Goal: Register for event/course: Sign up to attend an event or enroll in a course

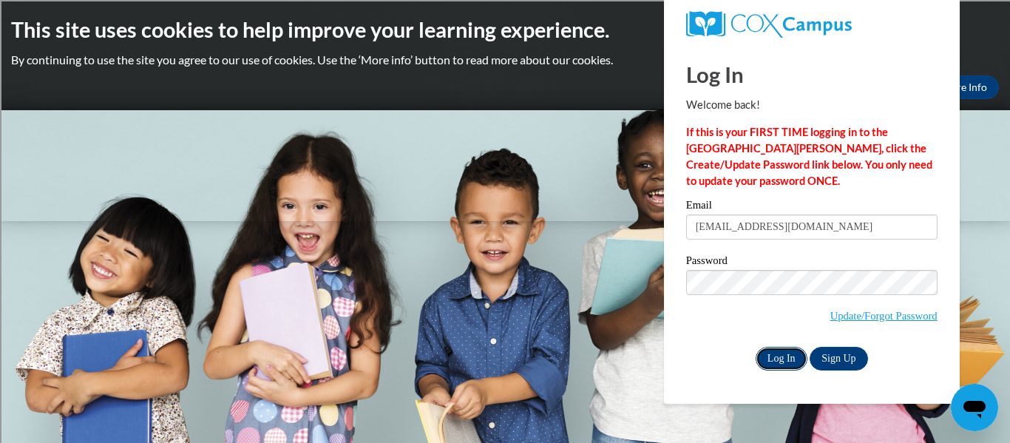
click at [774, 358] on input "Log In" at bounding box center [782, 359] width 52 height 24
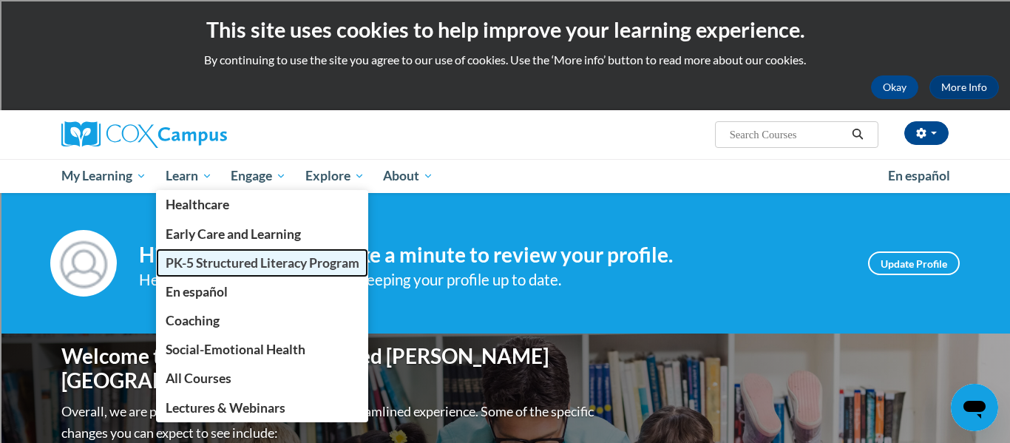
click at [197, 261] on span "PK-5 Structured Literacy Program" at bounding box center [263, 263] width 194 height 16
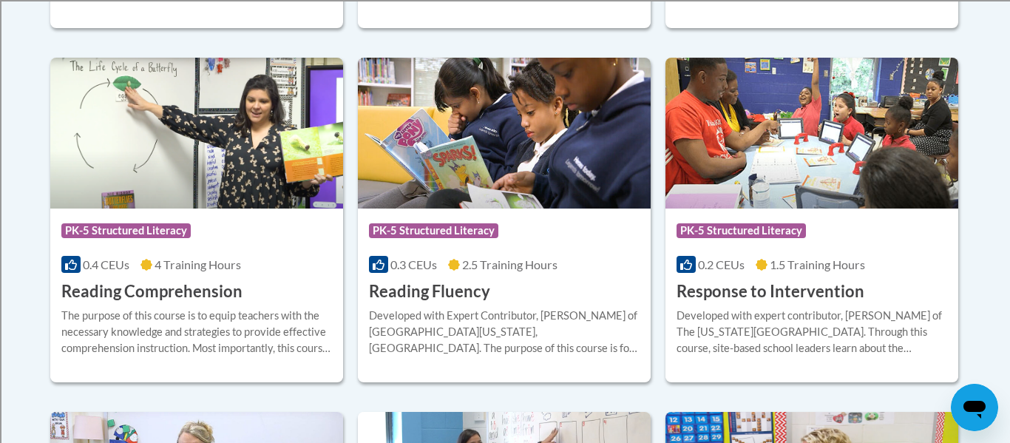
scroll to position [1380, 0]
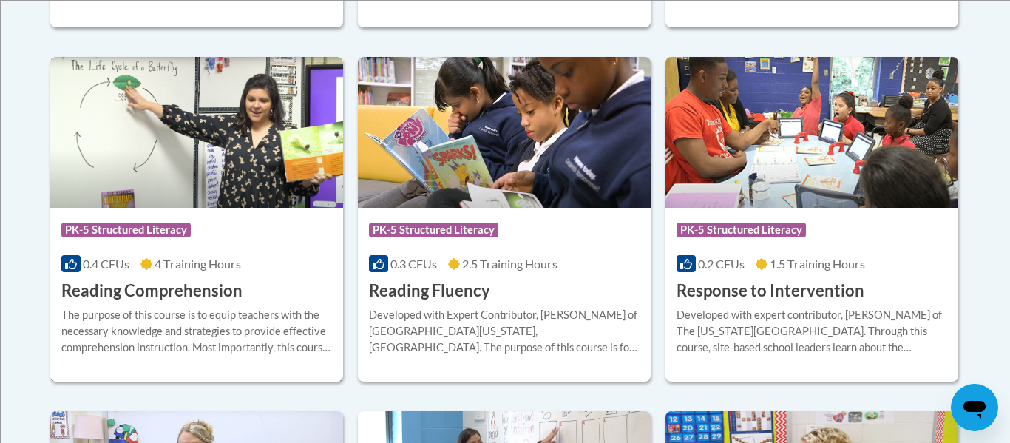
click at [80, 289] on h3 "Reading Comprehension" at bounding box center [151, 291] width 181 height 23
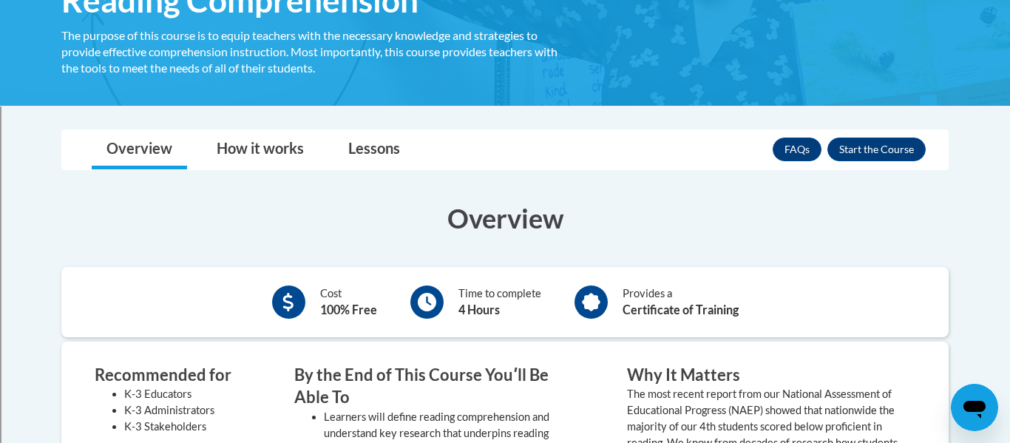
scroll to position [265, 0]
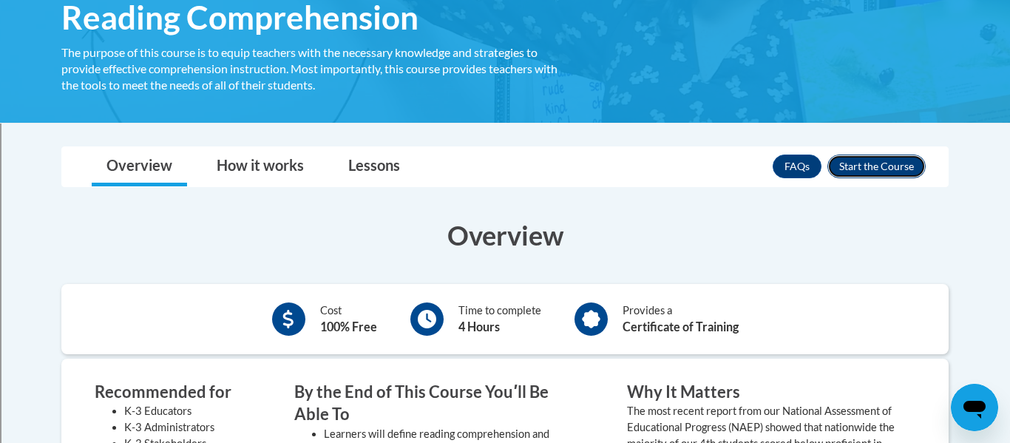
click at [873, 169] on button "Enroll" at bounding box center [877, 167] width 98 height 24
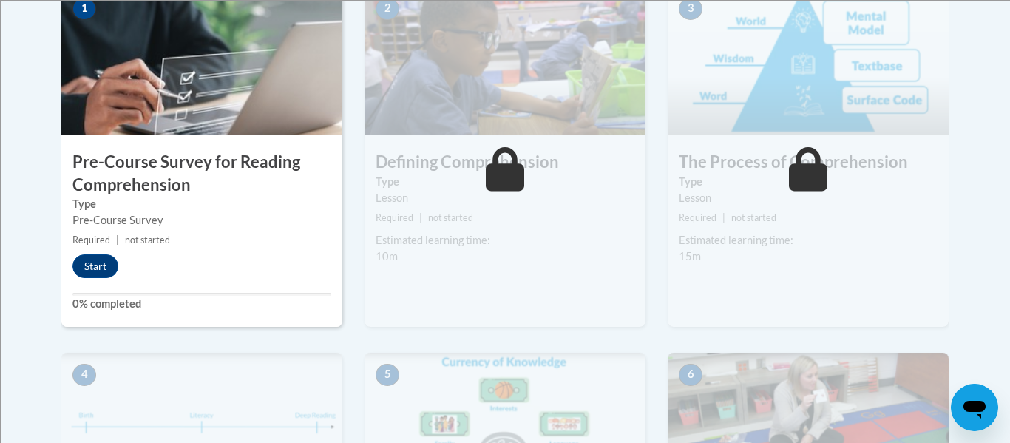
scroll to position [533, 0]
click at [102, 270] on button "Start" at bounding box center [95, 266] width 46 height 24
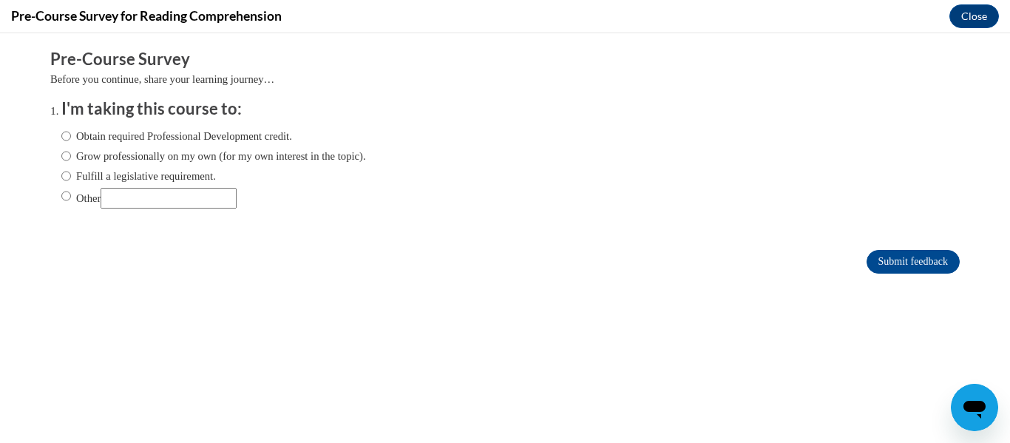
scroll to position [0, 0]
click at [67, 175] on input "Fulfill a legislative requirement." at bounding box center [66, 176] width 10 height 16
radio input "true"
click at [945, 259] on input "Submit feedback" at bounding box center [913, 262] width 93 height 24
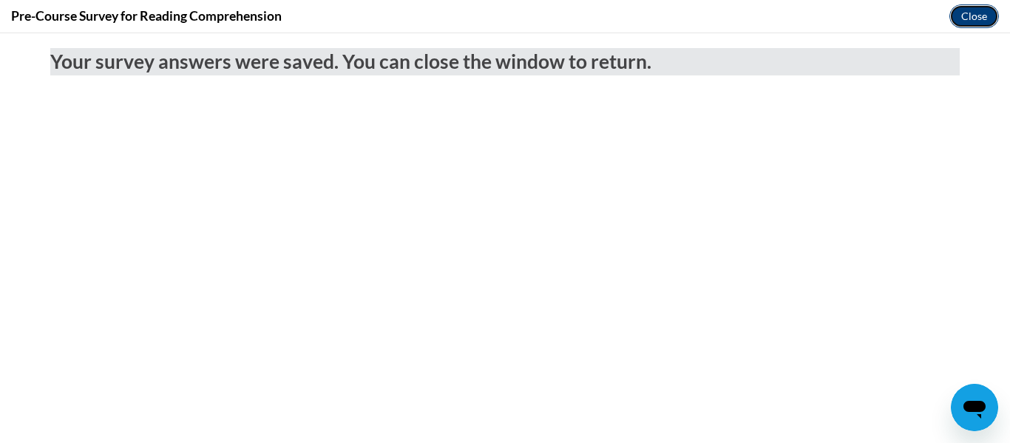
click at [985, 21] on button "Close" at bounding box center [975, 16] width 50 height 24
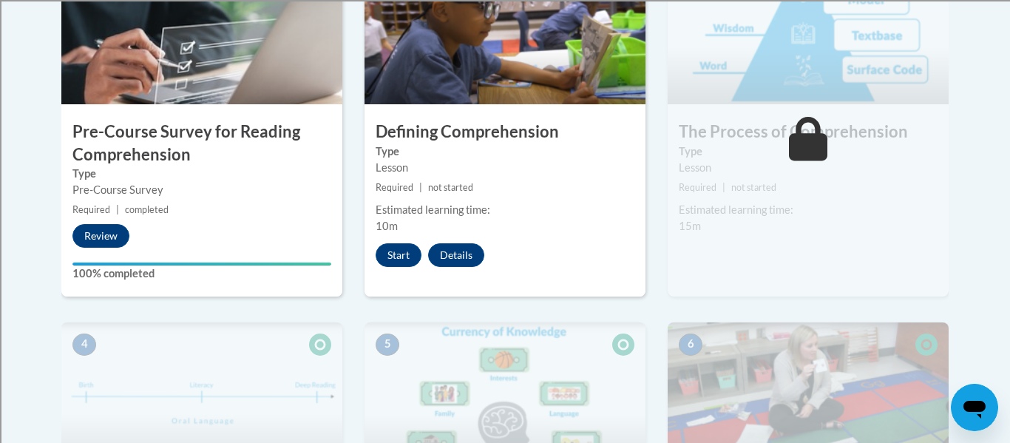
scroll to position [565, 0]
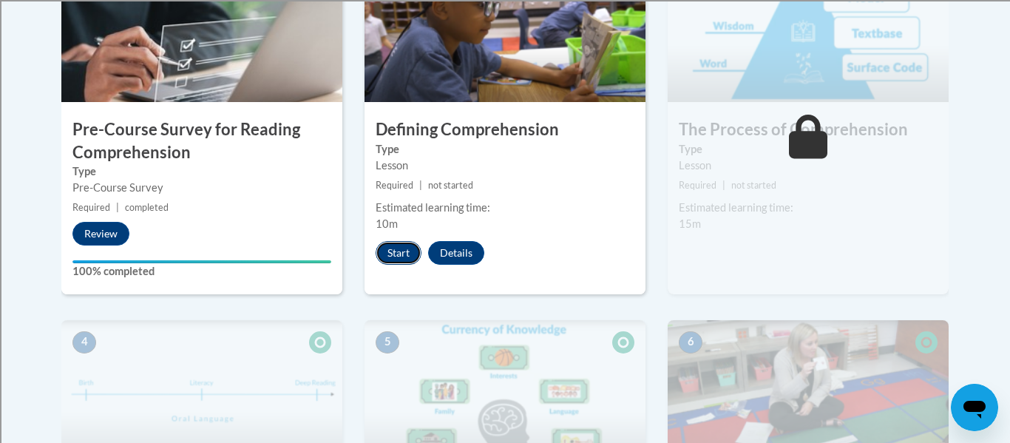
click at [394, 253] on button "Start" at bounding box center [399, 253] width 46 height 24
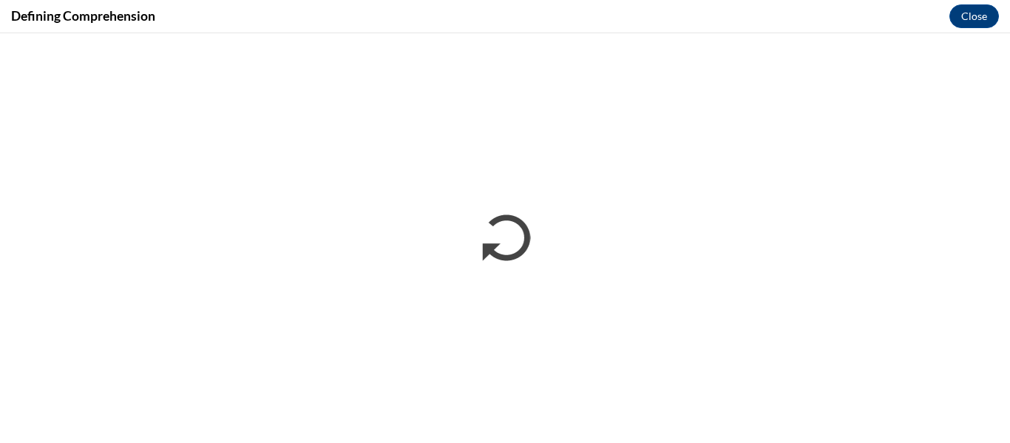
scroll to position [0, 0]
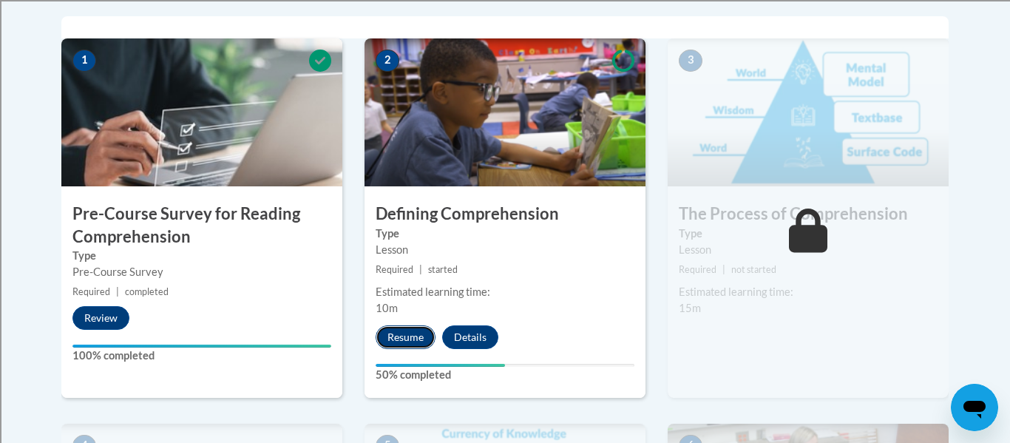
click at [413, 340] on button "Resume" at bounding box center [406, 337] width 60 height 24
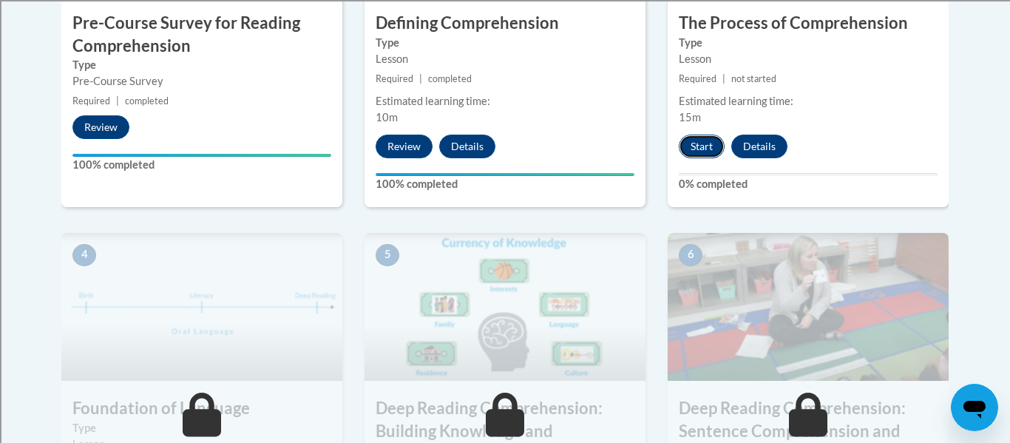
click at [693, 146] on button "Start" at bounding box center [702, 147] width 46 height 24
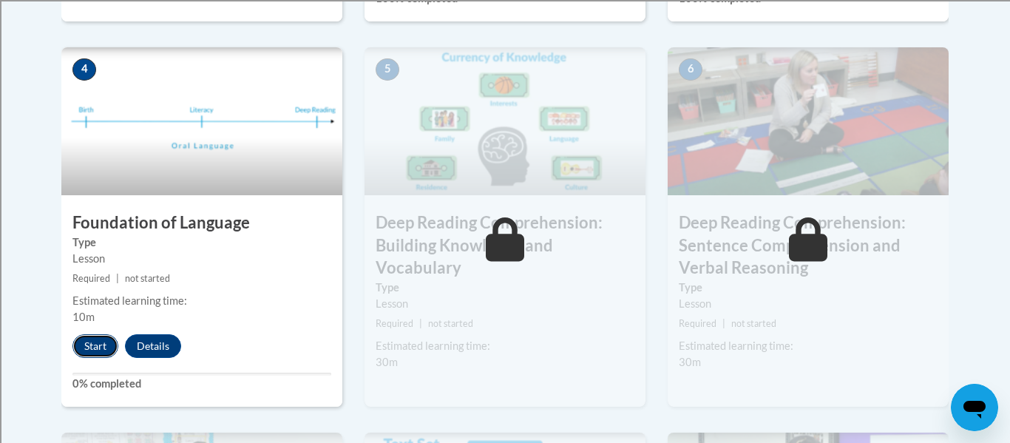
click at [88, 345] on button "Start" at bounding box center [95, 346] width 46 height 24
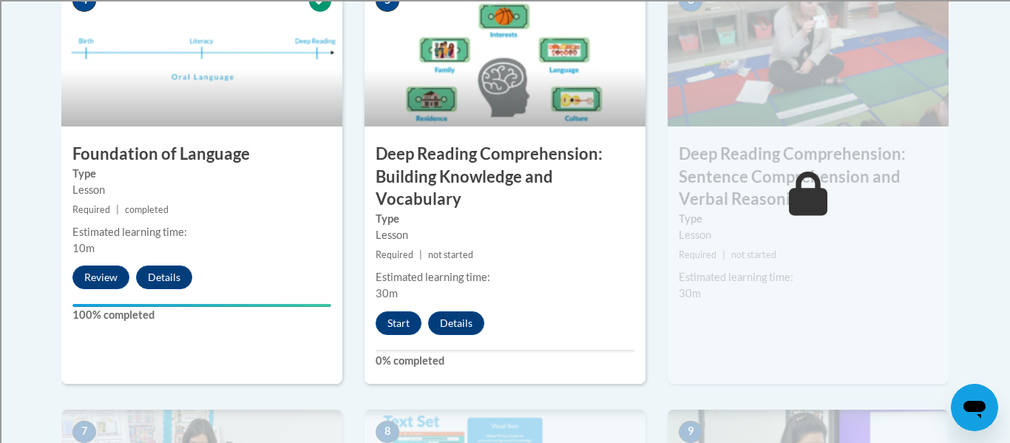
scroll to position [928, 0]
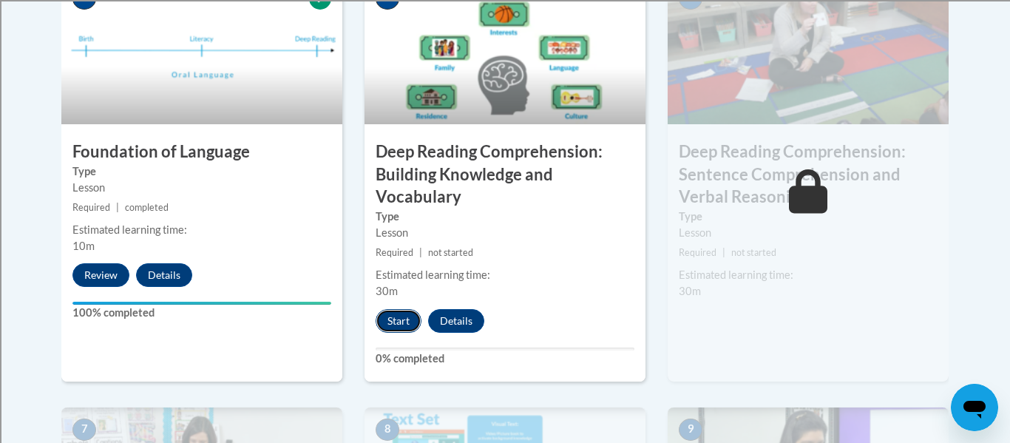
click at [399, 319] on button "Start" at bounding box center [399, 321] width 46 height 24
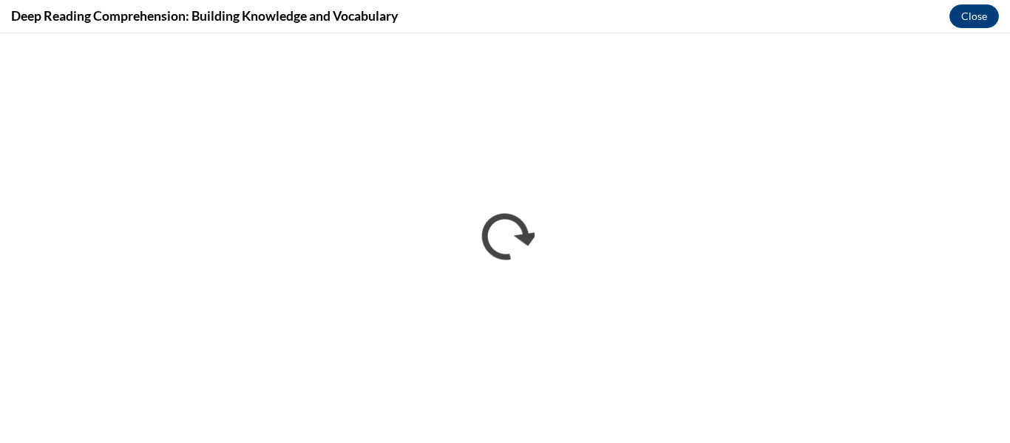
scroll to position [0, 0]
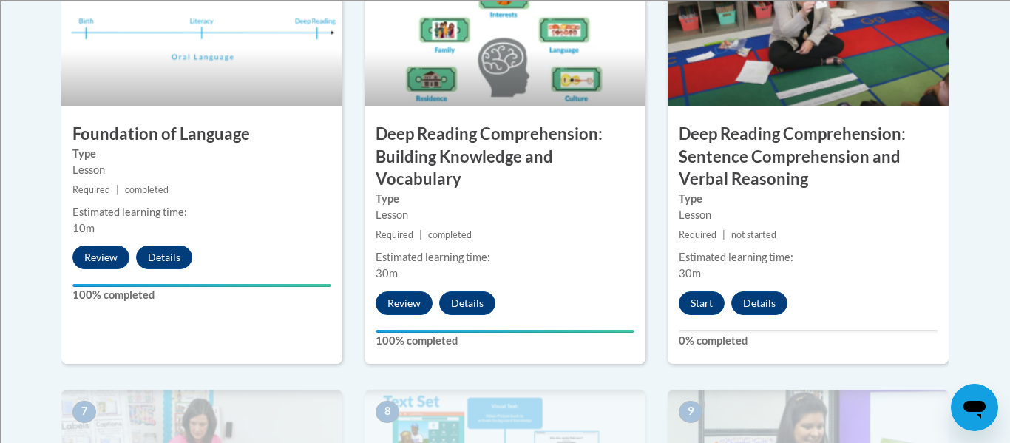
scroll to position [938, 0]
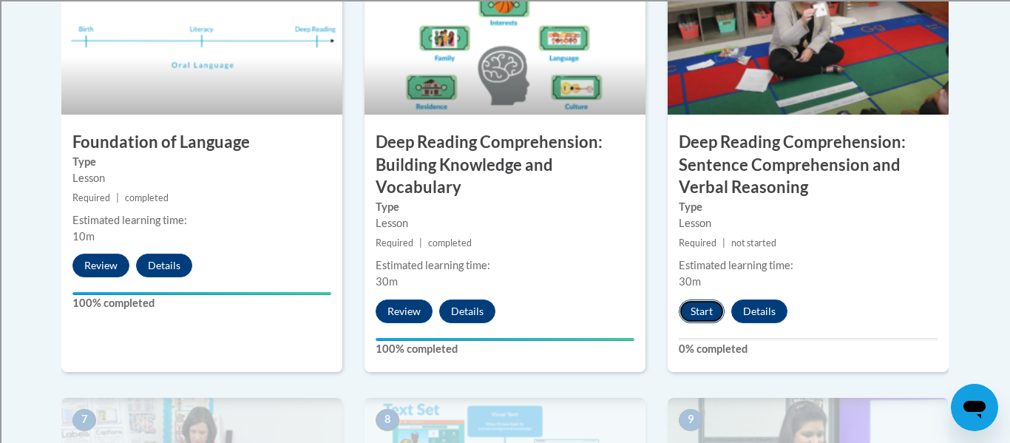
click at [700, 312] on button "Start" at bounding box center [702, 312] width 46 height 24
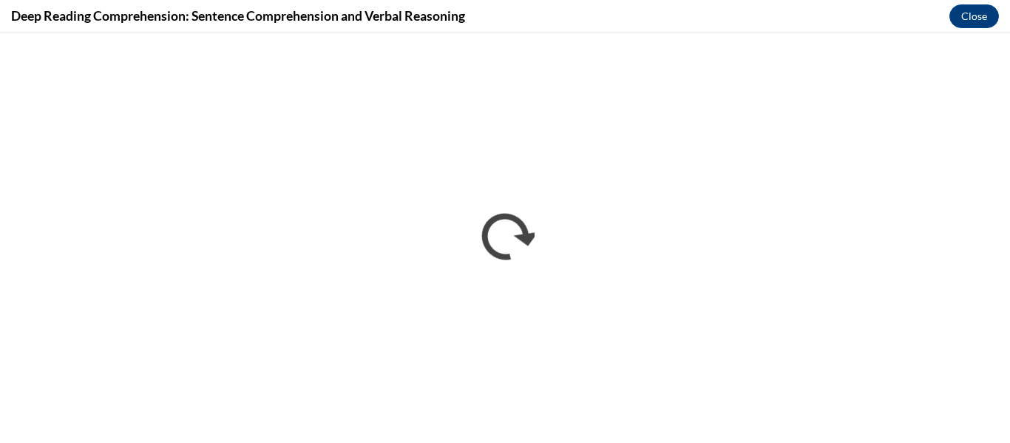
scroll to position [0, 0]
